Goal: Transaction & Acquisition: Purchase product/service

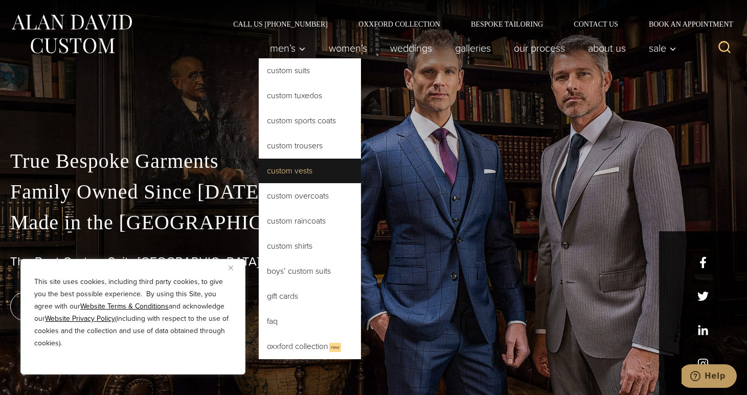
click at [287, 167] on link "Custom Vests" at bounding box center [310, 171] width 102 height 25
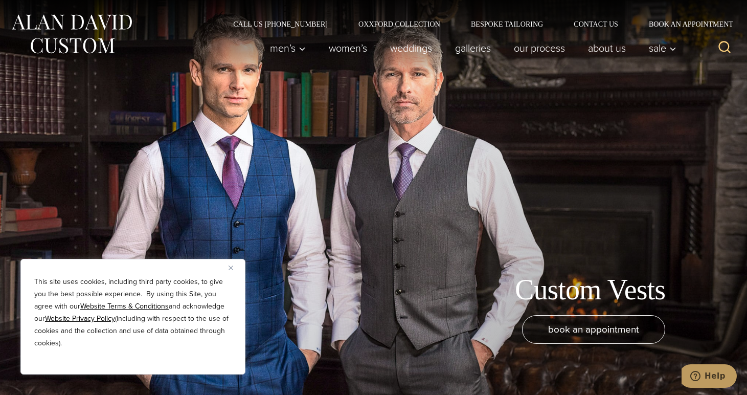
click at [231, 269] on img "Close" at bounding box center [231, 268] width 5 height 5
